Goal: Task Accomplishment & Management: Use online tool/utility

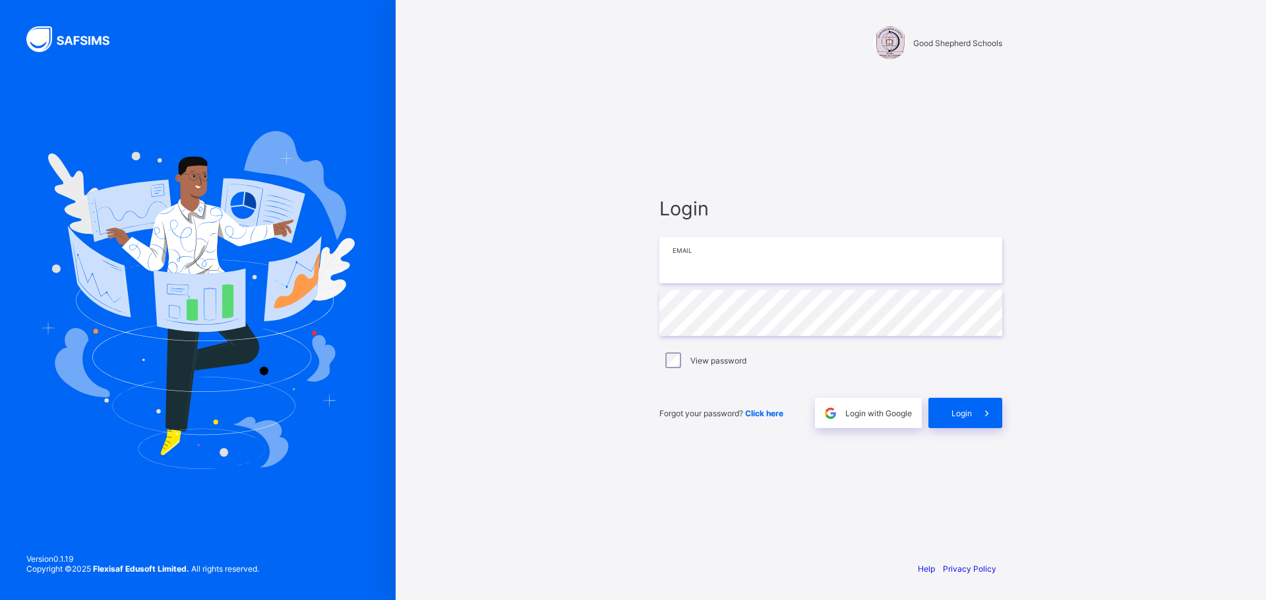
click at [732, 255] on input "email" at bounding box center [830, 260] width 343 height 46
type input "**********"
click at [964, 405] on div "Login" at bounding box center [965, 413] width 74 height 30
click at [960, 414] on div "Login" at bounding box center [965, 413] width 74 height 30
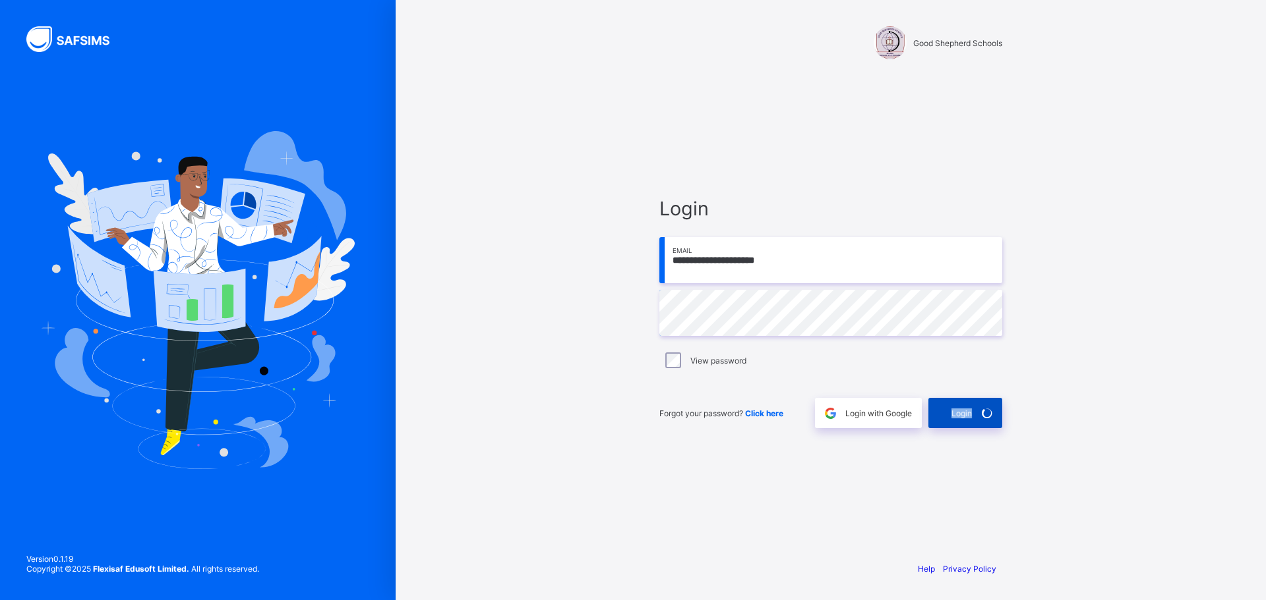
click at [960, 414] on span "Login" at bounding box center [961, 414] width 20 height 10
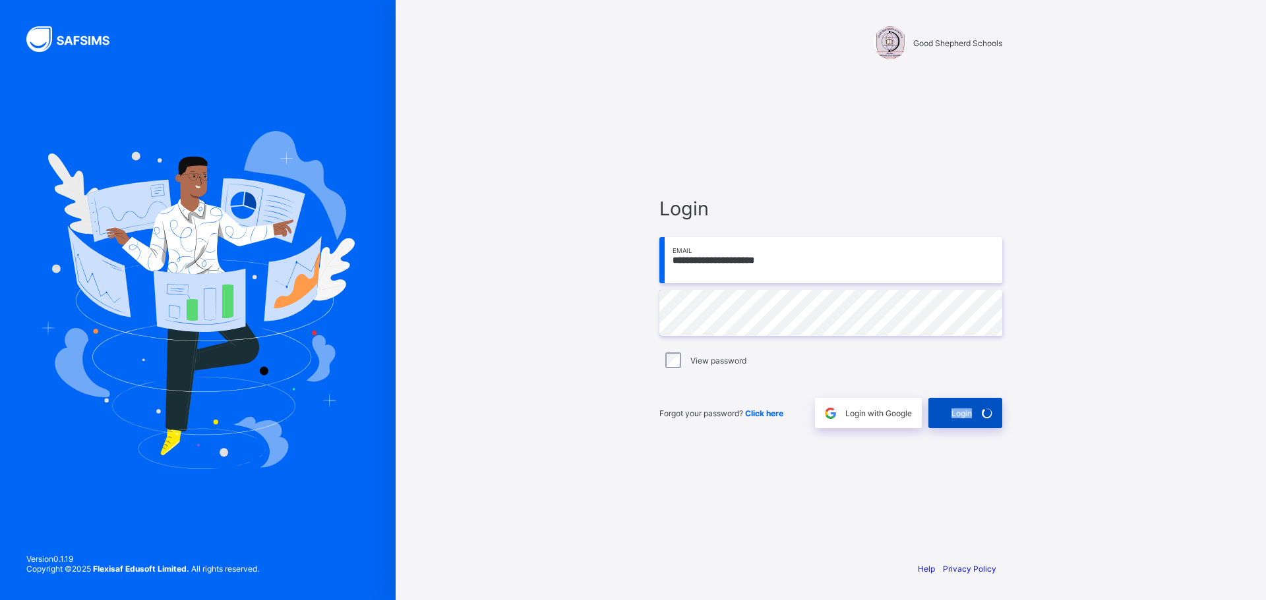
click at [960, 414] on span "Login" at bounding box center [961, 414] width 20 height 10
click at [967, 415] on span "Login" at bounding box center [961, 414] width 20 height 10
click at [755, 264] on input "email" at bounding box center [830, 260] width 343 height 46
type input "**********"
click at [957, 406] on div "Login" at bounding box center [965, 412] width 74 height 30
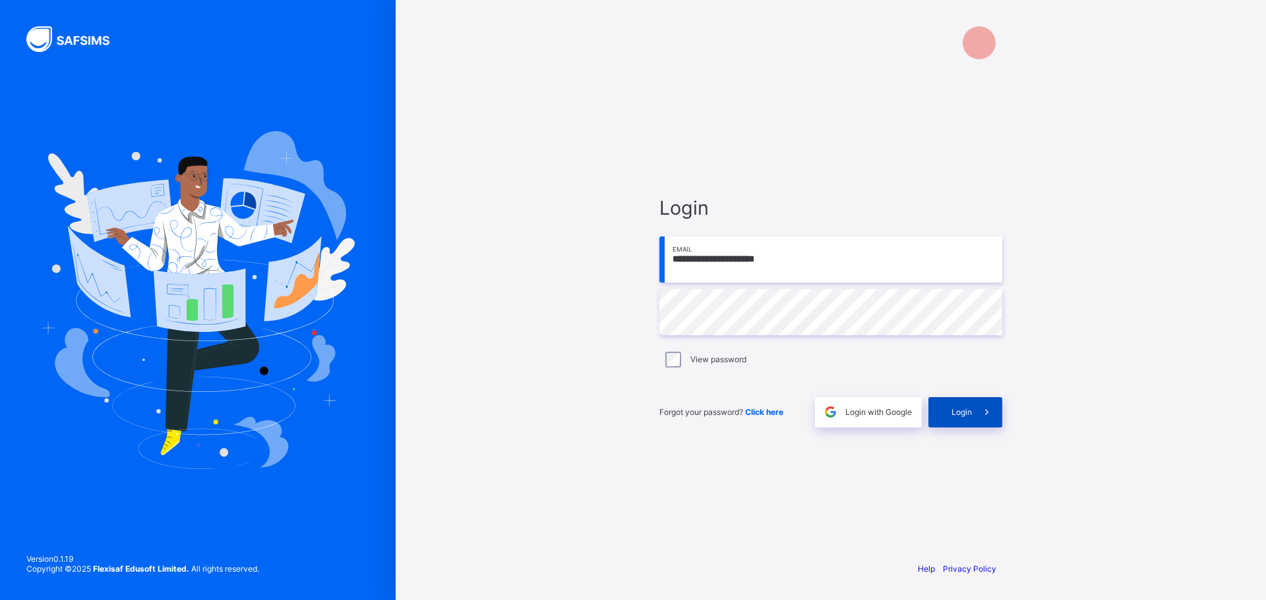
click at [961, 413] on span "Login" at bounding box center [961, 412] width 20 height 10
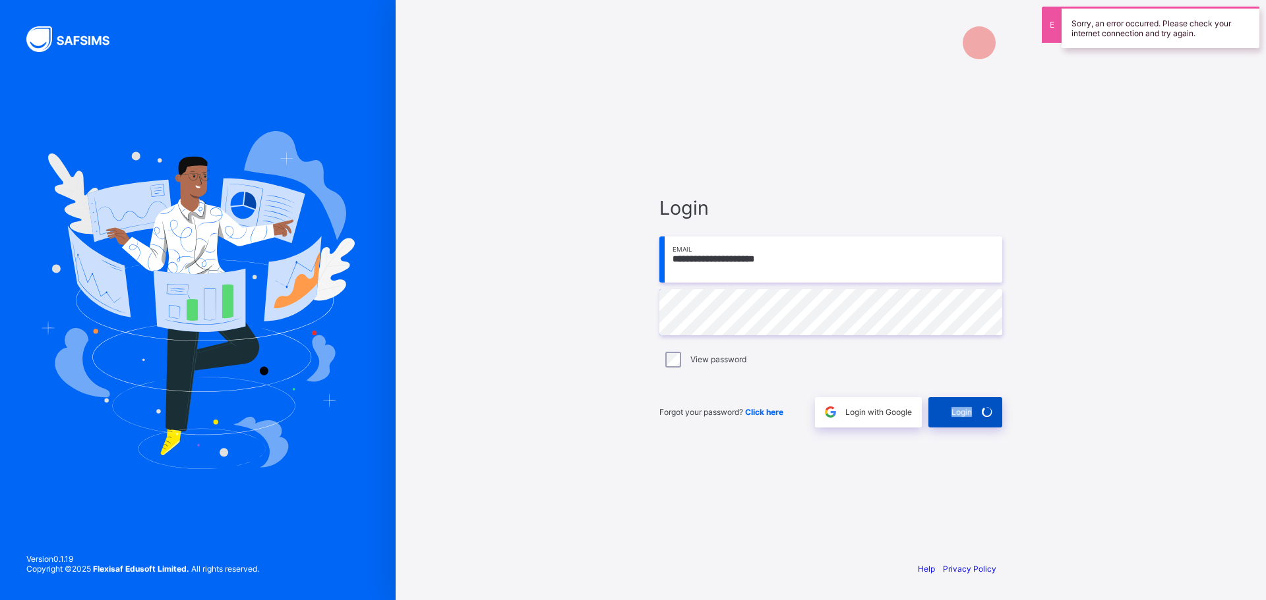
click at [961, 413] on span "Login" at bounding box center [961, 412] width 20 height 10
click at [961, 413] on div "Login" at bounding box center [965, 412] width 74 height 30
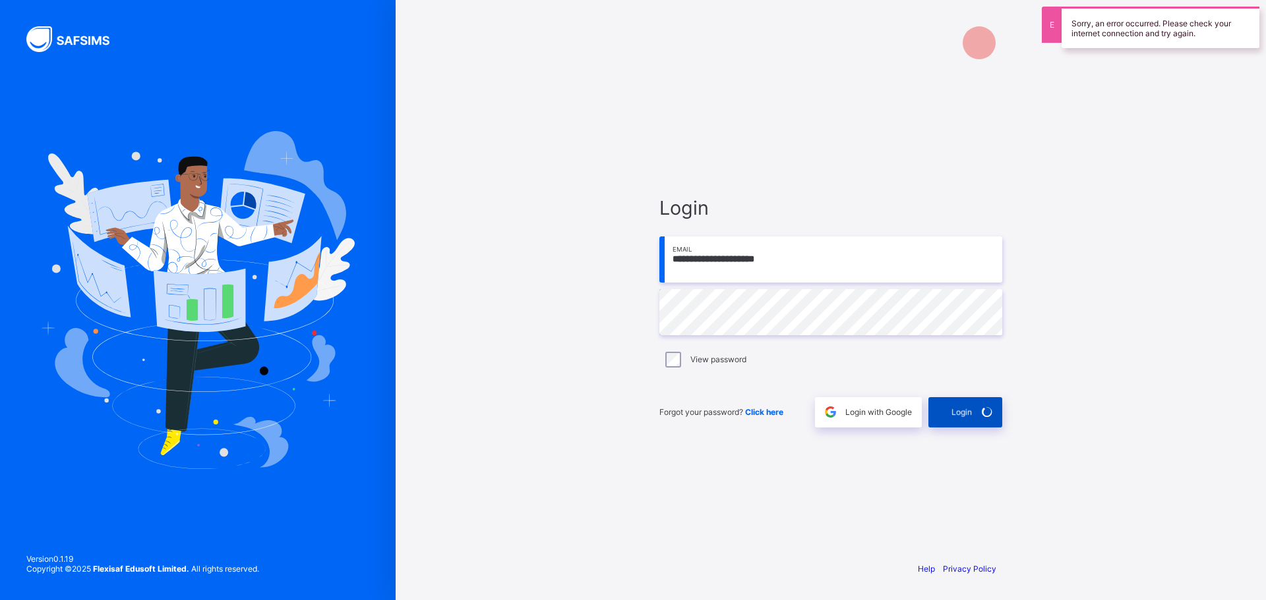
click at [961, 413] on div "Login" at bounding box center [965, 412] width 74 height 30
click at [962, 414] on div "Login" at bounding box center [965, 412] width 74 height 30
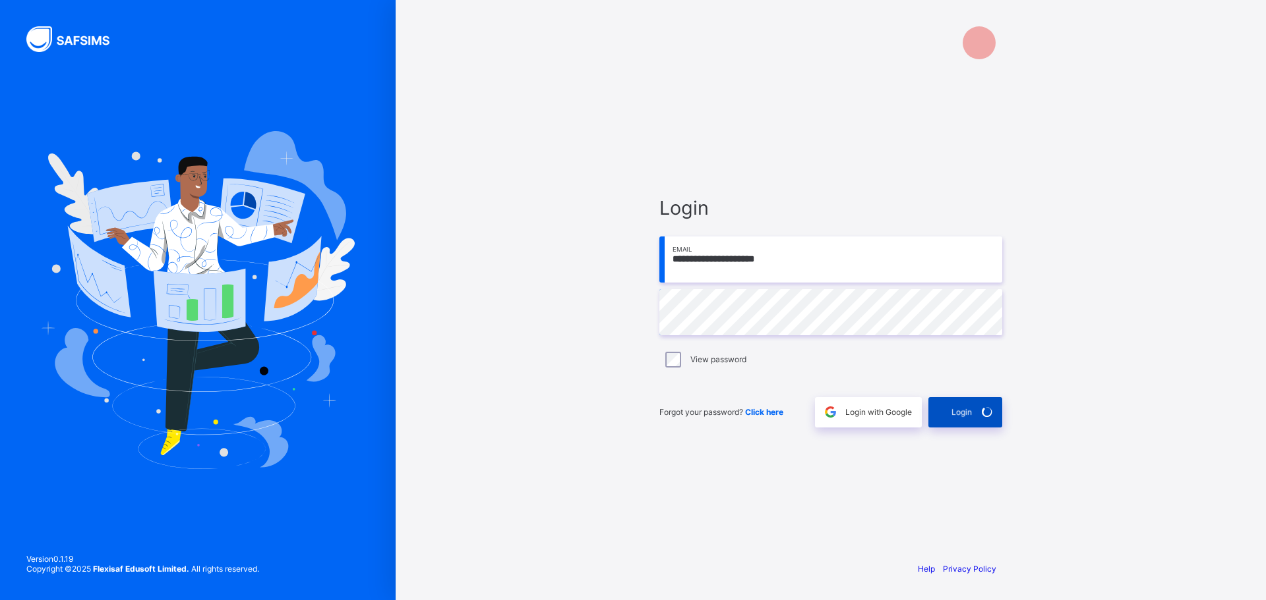
click at [962, 414] on div "Login" at bounding box center [965, 412] width 74 height 30
click at [670, 252] on input "email" at bounding box center [830, 260] width 343 height 46
type input "**********"
click at [972, 416] on span at bounding box center [987, 412] width 30 height 30
click at [733, 268] on input "email" at bounding box center [830, 260] width 343 height 46
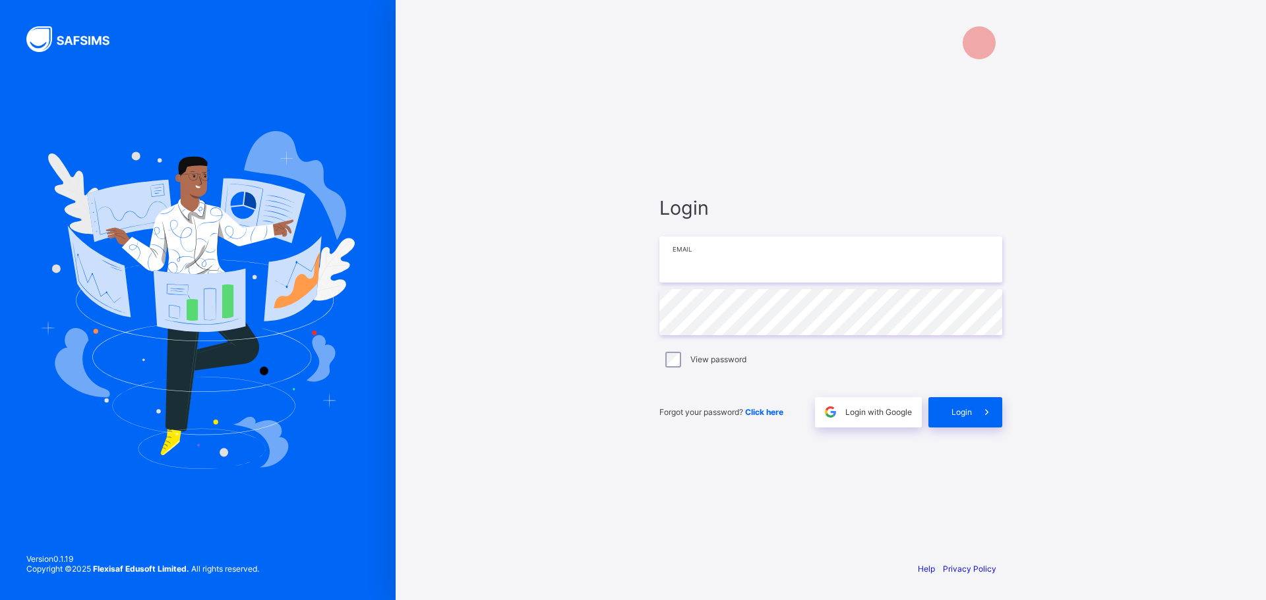
type input "**********"
click at [966, 410] on span "Login" at bounding box center [961, 412] width 20 height 10
click at [582, 269] on div "**********" at bounding box center [830, 300] width 870 height 600
click at [978, 404] on div "Login" at bounding box center [965, 412] width 74 height 30
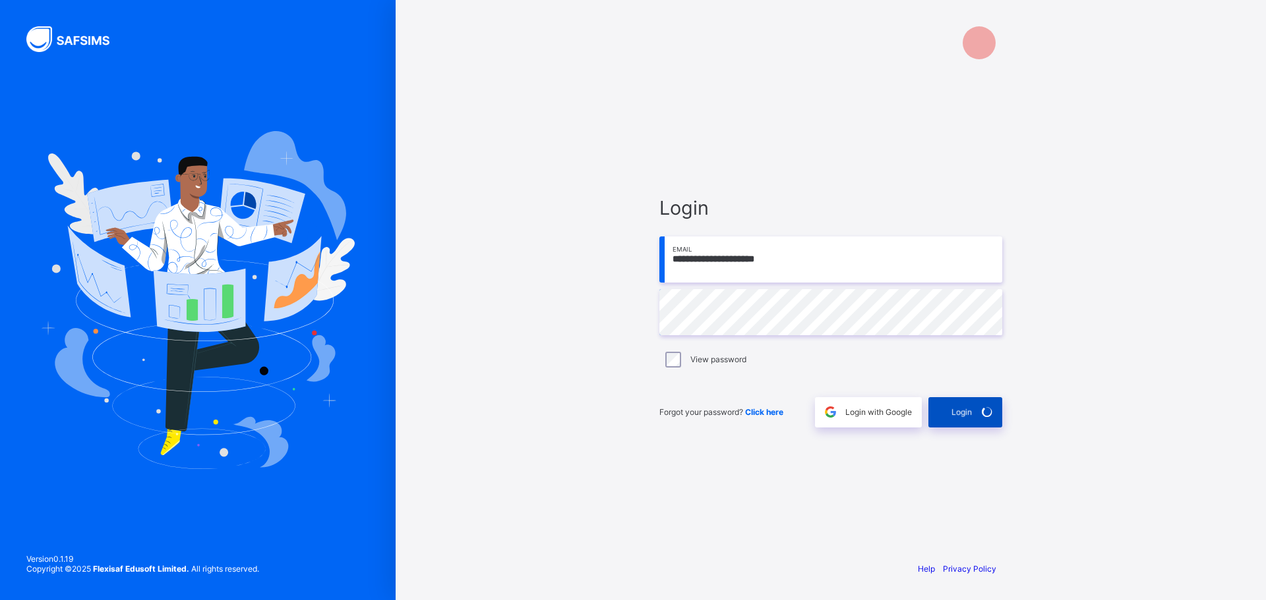
click at [978, 404] on div "Login" at bounding box center [965, 412] width 74 height 30
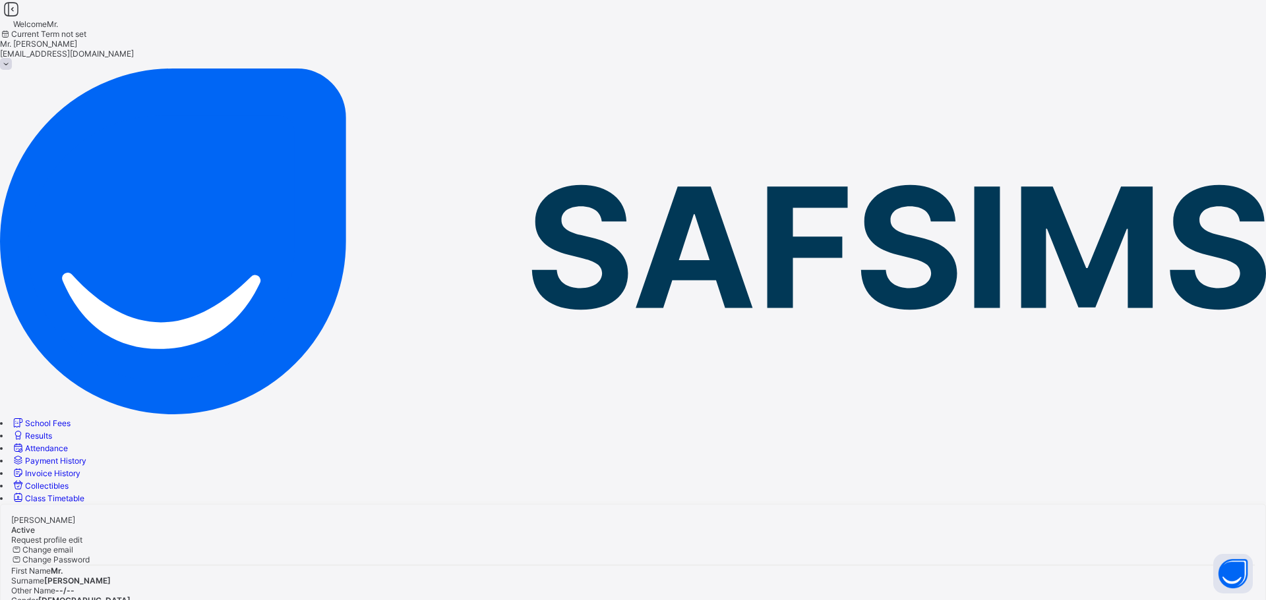
click at [71, 419] on span "School Fees" at bounding box center [47, 424] width 45 height 10
